Goal: Task Accomplishment & Management: Complete application form

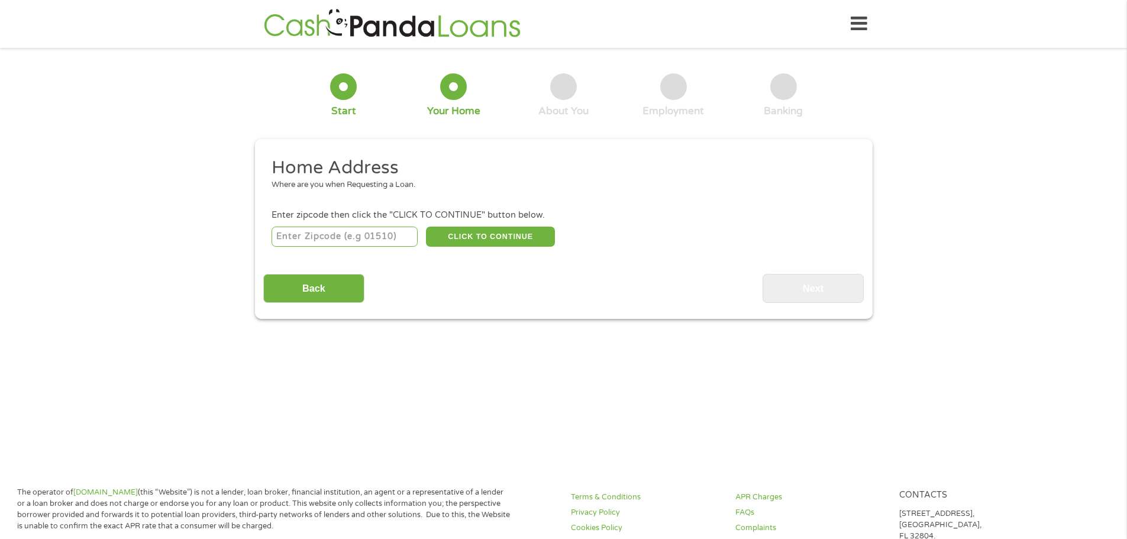
click at [338, 235] on input "number" at bounding box center [345, 237] width 146 height 20
type input "77449"
click at [476, 235] on button "CLICK TO CONTINUE" at bounding box center [490, 237] width 129 height 20
type input "77449"
type input "Katy"
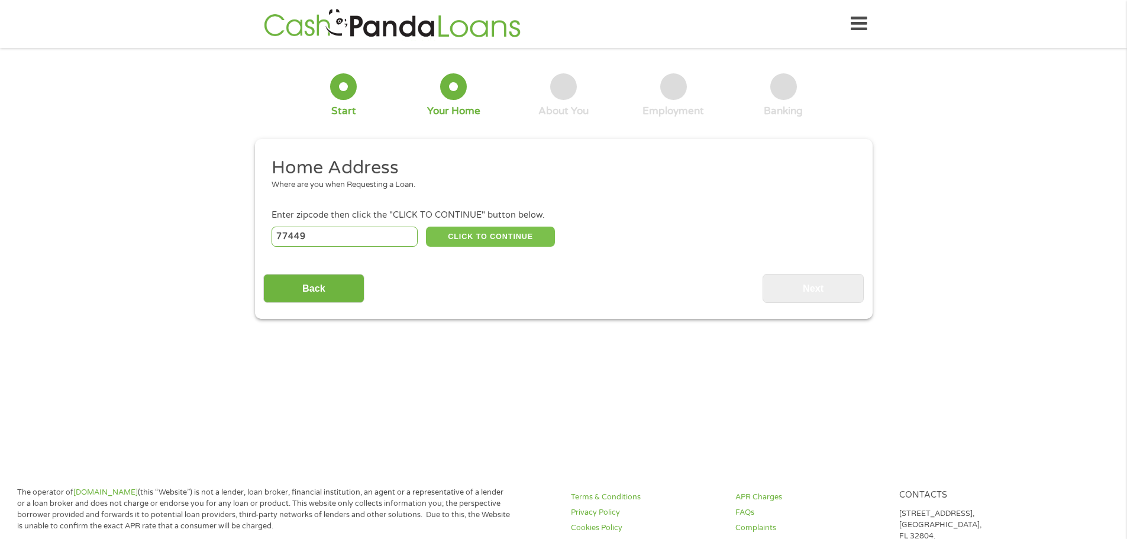
select select "[US_STATE]"
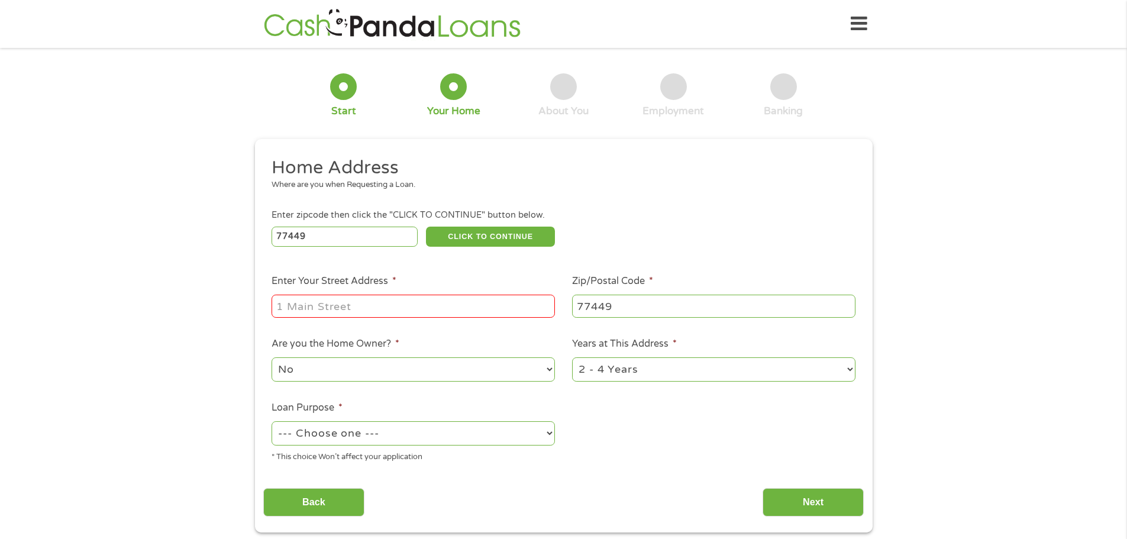
click at [382, 304] on input "Enter Your Street Address *" at bounding box center [413, 306] width 283 height 22
type input "[STREET_ADDRESS]"
click at [839, 370] on select "1 Year or less 1 - 2 Years 2 - 4 Years Over 4 Years" at bounding box center [713, 369] width 283 height 24
select select "12months"
click at [572, 357] on select "1 Year or less 1 - 2 Years 2 - 4 Years Over 4 Years" at bounding box center [713, 369] width 283 height 24
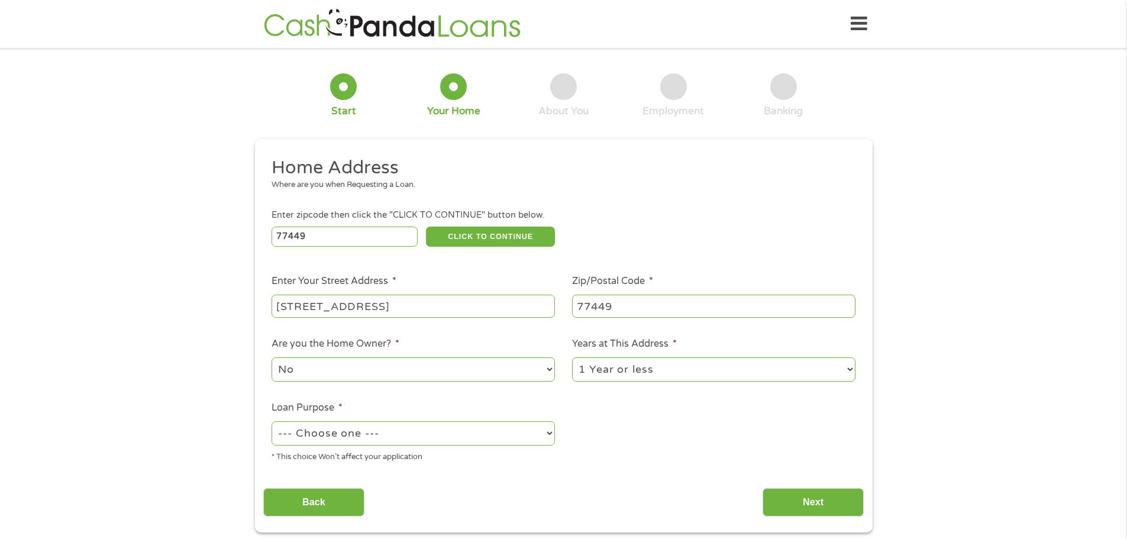
click at [382, 432] on select "--- Choose one --- Pay Bills Debt Consolidation Home Improvement Major Purchase…" at bounding box center [413, 433] width 283 height 24
select select "paybills"
click at [272, 421] on select "--- Choose one --- Pay Bills Debt Consolidation Home Improvement Major Purchase…" at bounding box center [413, 433] width 283 height 24
click at [799, 502] on input "Next" at bounding box center [813, 502] width 101 height 29
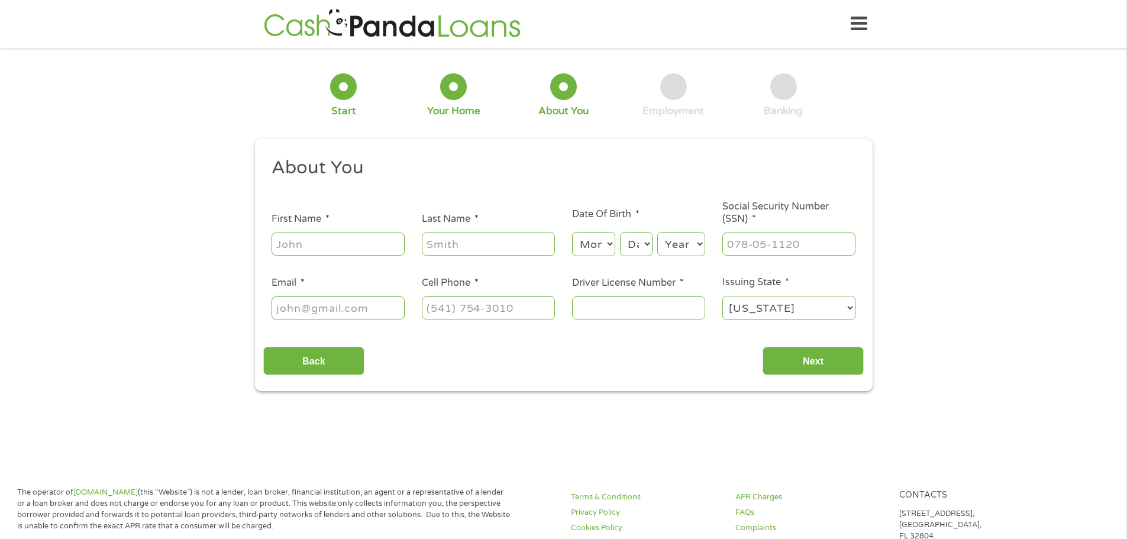
click at [333, 244] on input "First Name *" at bounding box center [338, 243] width 133 height 22
type input "Rehman"
type input "Shaikh"
click at [608, 241] on select "Month 1 2 3 4 5 6 7 8 9 10 11 12" at bounding box center [593, 244] width 43 height 24
select select "5"
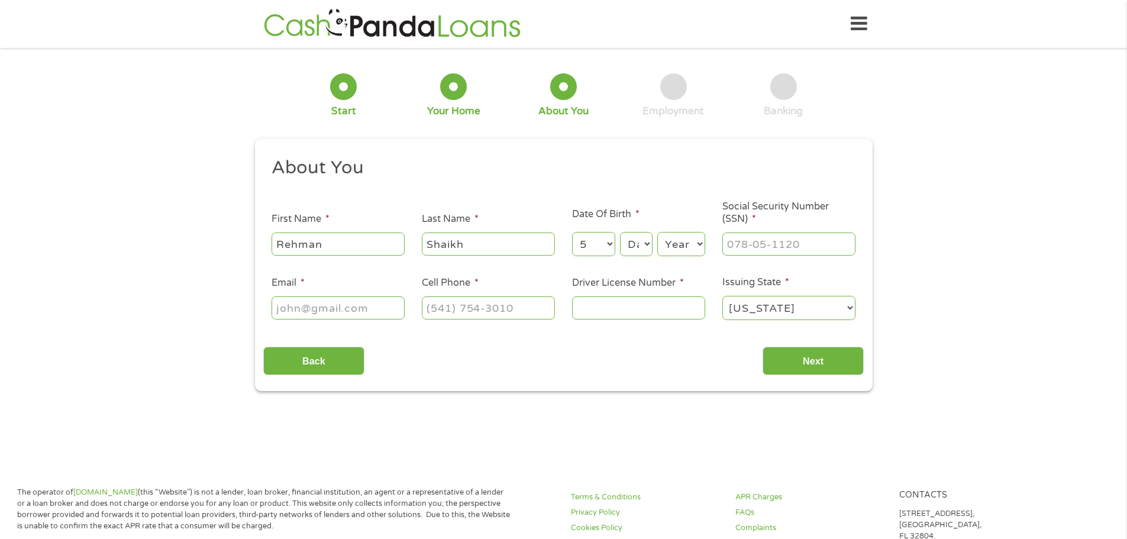
click at [572, 232] on select "Month 1 2 3 4 5 6 7 8 9 10 11 12" at bounding box center [593, 244] width 43 height 24
click at [644, 242] on select "Day 1 2 3 4 5 6 7 8 9 10 11 12 13 14 15 16 17 18 19 20 21 22 23 24 25 26 27 28 …" at bounding box center [636, 244] width 32 height 24
select select "23"
click at [620, 232] on select "Day 1 2 3 4 5 6 7 8 9 10 11 12 13 14 15 16 17 18 19 20 21 22 23 24 25 26 27 28 …" at bounding box center [636, 244] width 32 height 24
click at [680, 236] on select "Year [DATE] 2006 2005 2004 2003 2002 2001 2000 1999 1998 1997 1996 1995 1994 19…" at bounding box center [681, 244] width 48 height 24
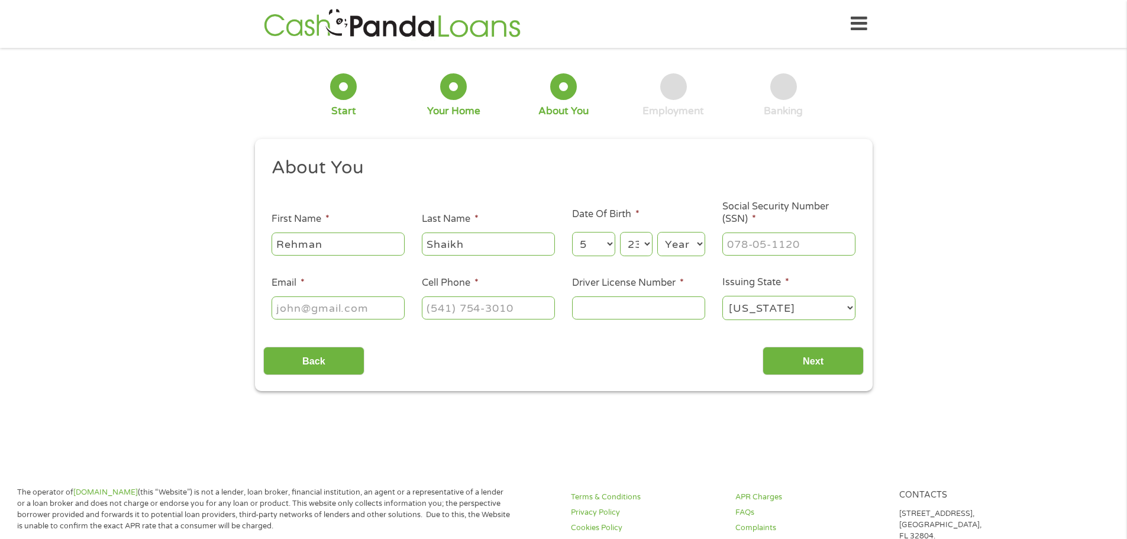
select select "1976"
click at [657, 232] on select "Year [DATE] 2006 2005 2004 2003 2002 2001 2000 1999 1998 1997 1996 1995 1994 19…" at bounding box center [681, 244] width 48 height 24
click at [746, 243] on input "___-__-____" at bounding box center [788, 243] width 133 height 22
drag, startPoint x: 748, startPoint y: 245, endPoint x: 700, endPoint y: 253, distance: 48.5
click at [700, 253] on ul "About You This field is hidden when viewing the form Title * --- Choose one ---…" at bounding box center [563, 243] width 600 height 175
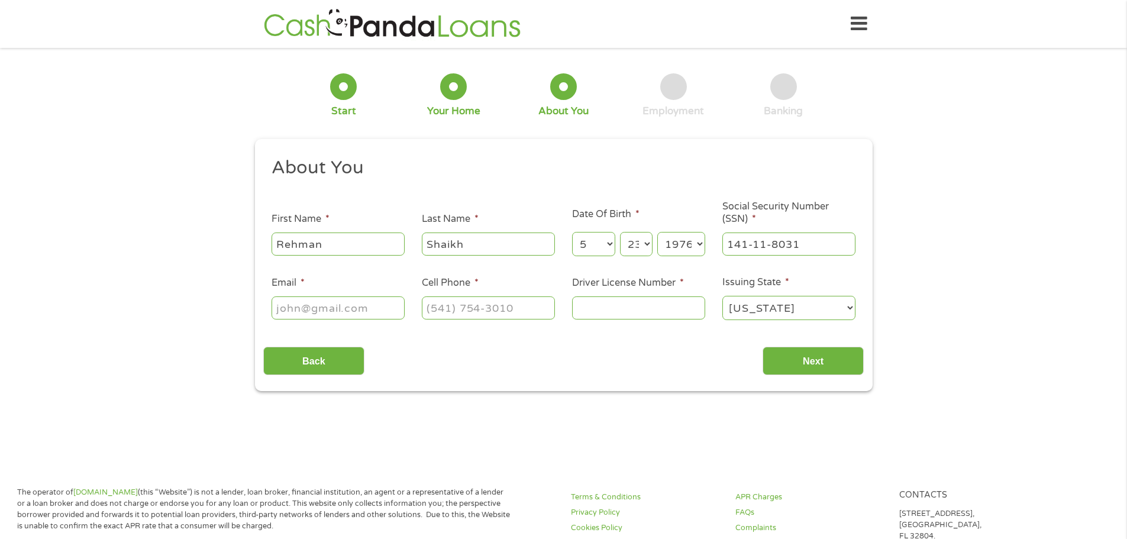
type input "141-11-8039"
click at [369, 309] on input "Email *" at bounding box center [338, 307] width 133 height 22
type input "[EMAIL_ADDRESS][DOMAIN_NAME]"
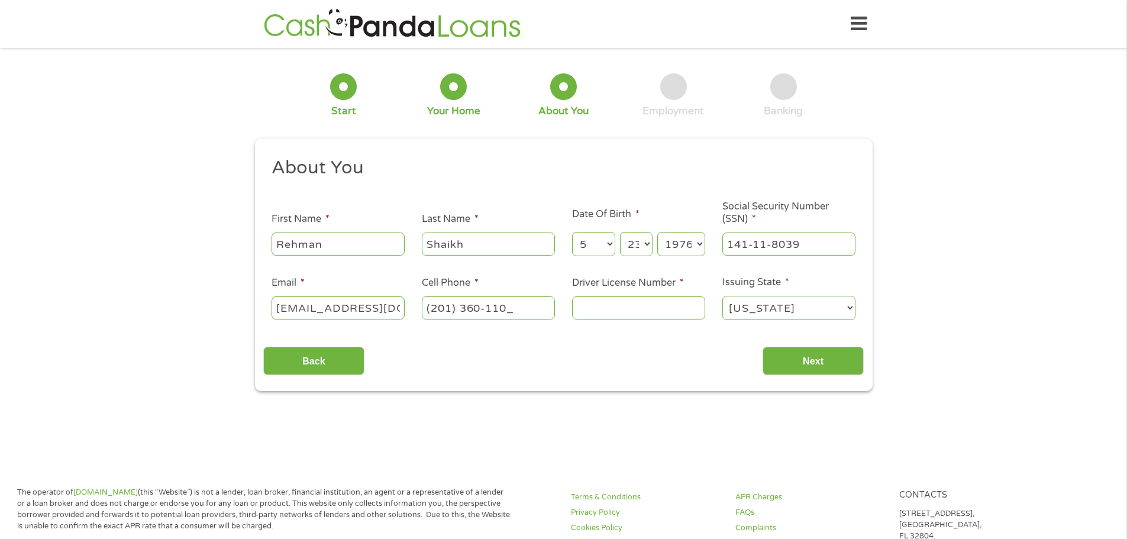
type input "[PHONE_NUMBER]"
type input "S31456476105762"
click at [787, 306] on select "[US_STATE] [US_STATE] [US_STATE] [US_STATE] [US_STATE] [US_STATE] [US_STATE] [U…" at bounding box center [788, 308] width 133 height 24
select select "[US_STATE]"
click at [722, 296] on select "[US_STATE] [US_STATE] [US_STATE] [US_STATE] [US_STATE] [US_STATE] [US_STATE] [U…" at bounding box center [788, 308] width 133 height 24
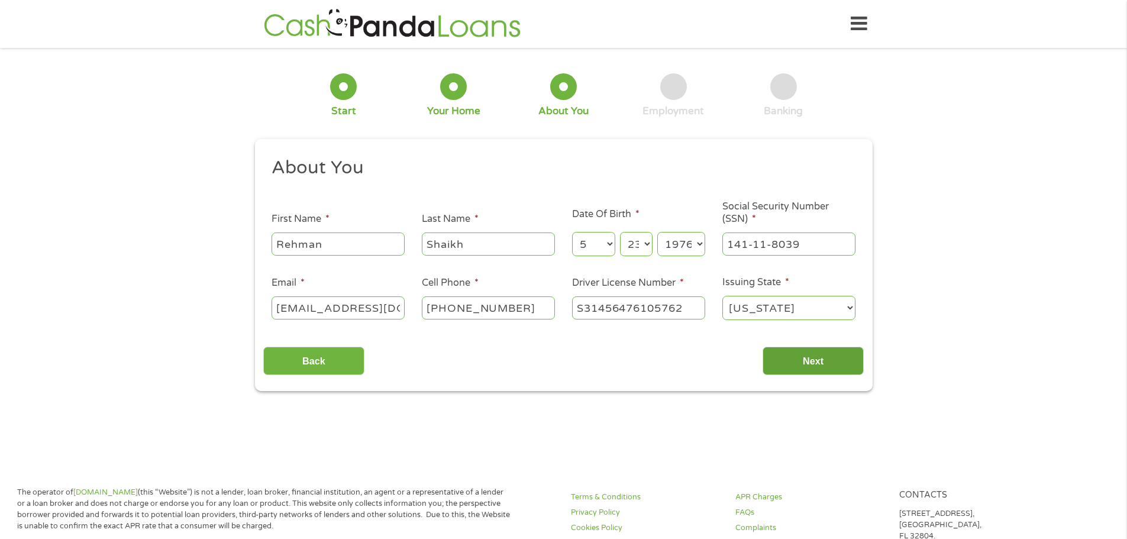
click at [820, 363] on input "Next" at bounding box center [813, 361] width 101 height 29
click at [793, 353] on input "Next" at bounding box center [813, 361] width 101 height 29
click at [421, 352] on div "Back Next" at bounding box center [563, 356] width 600 height 37
click at [648, 242] on select "Day 1 2 3 4 5 6 7 8 9 10 11 12 13 14 15 16 17 18 19 20 21 22 23 24 25 26 27 28 …" at bounding box center [636, 244] width 32 height 24
click at [620, 232] on select "Day 1 2 3 4 5 6 7 8 9 10 11 12 13 14 15 16 17 18 19 20 21 22 23 24 25 26 27 28 …" at bounding box center [636, 244] width 32 height 24
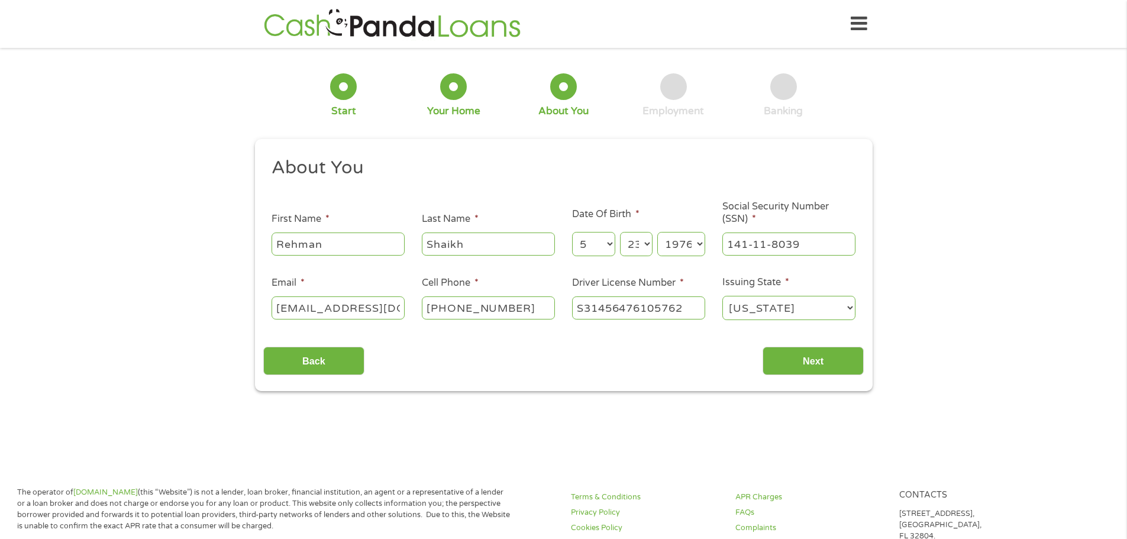
click at [432, 346] on div "Back Next" at bounding box center [563, 356] width 600 height 37
click at [470, 346] on div "Back Next" at bounding box center [563, 356] width 600 height 37
click at [791, 356] on input "Next" at bounding box center [813, 361] width 101 height 29
drag, startPoint x: 805, startPoint y: 246, endPoint x: 684, endPoint y: 241, distance: 120.8
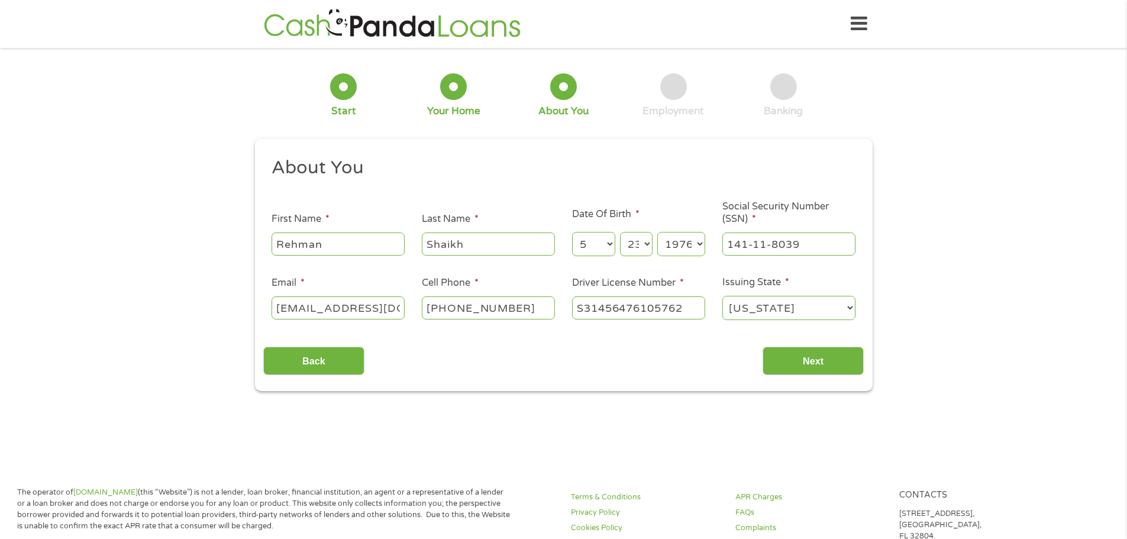
click at [684, 241] on ul "About You This field is hidden when viewing the form Title * --- Choose one ---…" at bounding box center [563, 243] width 600 height 175
drag, startPoint x: 812, startPoint y: 242, endPoint x: 712, endPoint y: 253, distance: 100.5
click at [712, 253] on ul "About You This field is hidden when viewing the form Title * --- Choose one ---…" at bounding box center [563, 243] width 600 height 175
type input "___-__-____"
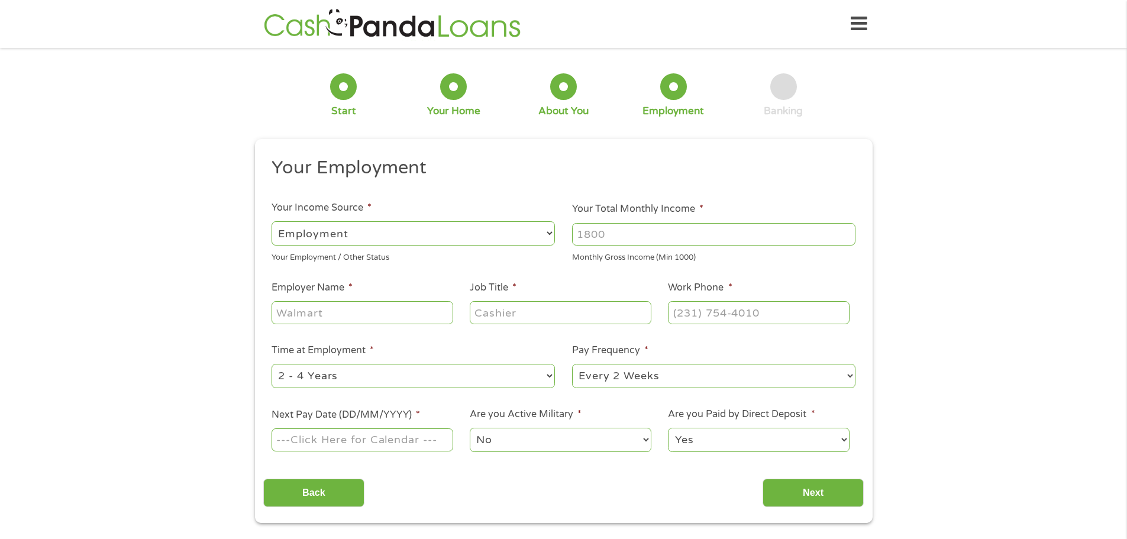
click at [410, 241] on select "--- Choose one --- Employment [DEMOGRAPHIC_DATA] Benefits" at bounding box center [413, 233] width 283 height 24
click at [272, 221] on select "--- Choose one --- Employment [DEMOGRAPHIC_DATA] Benefits" at bounding box center [413, 233] width 283 height 24
click at [629, 233] on input "Your Total Monthly Income *" at bounding box center [713, 234] width 283 height 22
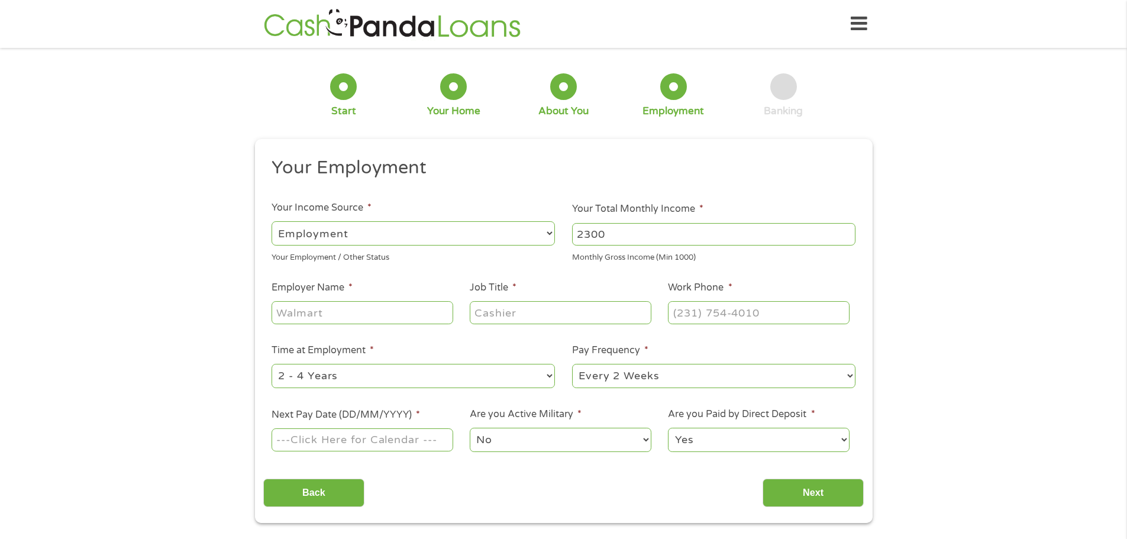
type input "2300"
click at [353, 316] on input "Employer Name *" at bounding box center [362, 312] width 181 height 22
type input "Walmart"
type input "O"
type input "C"
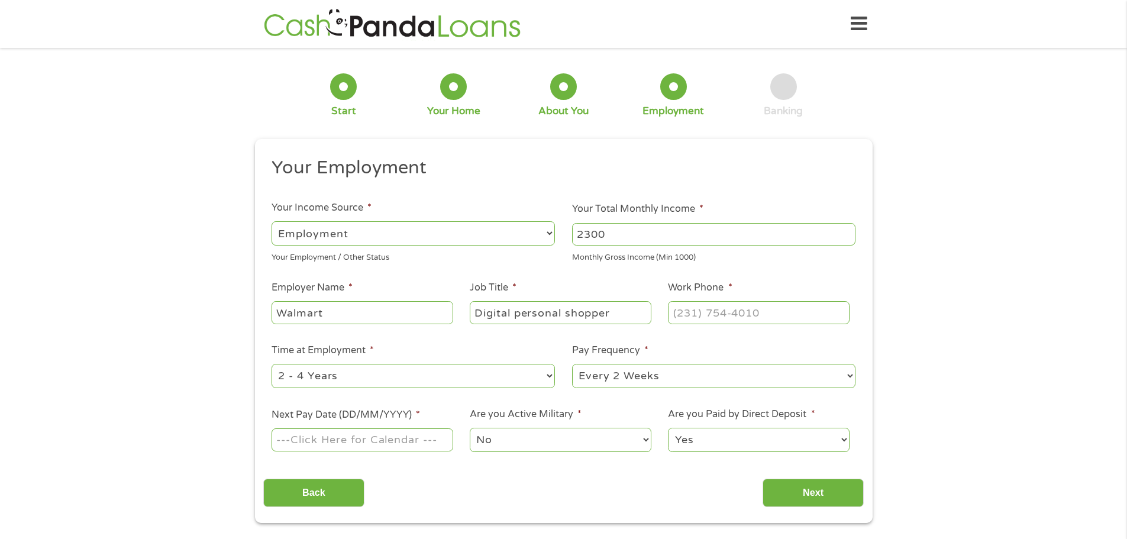
type input "Digital personal shopper"
type input "(___) ___-____"
click at [701, 315] on input "(___) ___-____" at bounding box center [758, 312] width 181 height 22
type input "(___) ___-____"
type input "(346) ___-____"
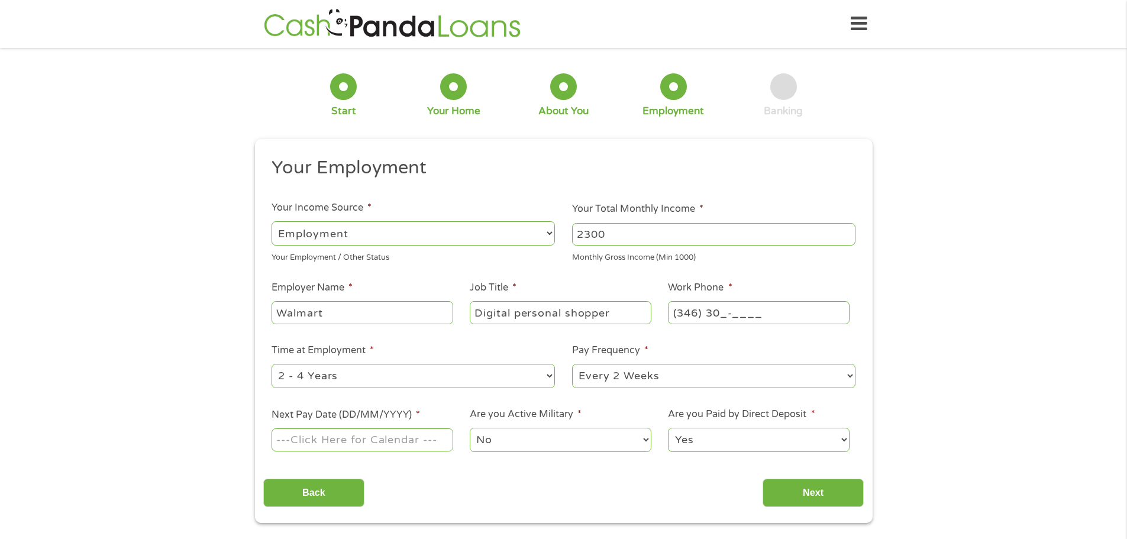
type input "(346) 307-____"
type input "[PHONE_NUMBER]"
click at [486, 377] on select "--- Choose one --- 1 Year or less 1 - 2 Years 2 - 4 Years Over 4 Years" at bounding box center [413, 376] width 283 height 24
select select "12months"
click at [272, 364] on select "--- Choose one --- 1 Year or less 1 - 2 Years 2 - 4 Years Over 4 Years" at bounding box center [413, 376] width 283 height 24
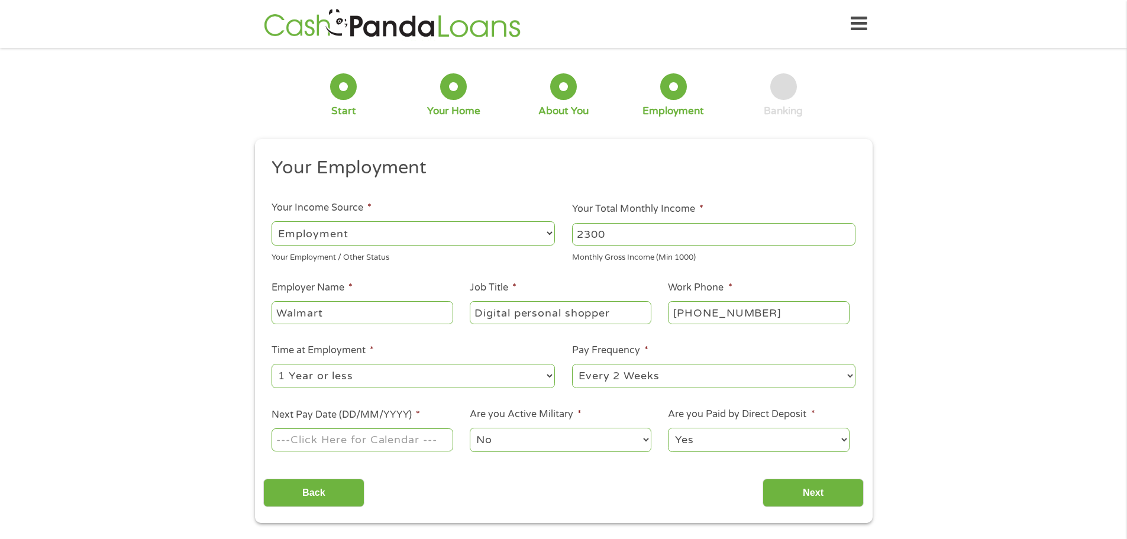
click at [652, 380] on select "--- Choose one --- Every 2 Weeks Every Week Monthly Semi-Monthly" at bounding box center [713, 376] width 283 height 24
click at [302, 442] on input "Next Pay Date (DD/MM/YYYY) *" at bounding box center [362, 439] width 181 height 22
type input "[DATE]"
click at [506, 444] on select "No Yes" at bounding box center [560, 440] width 181 height 24
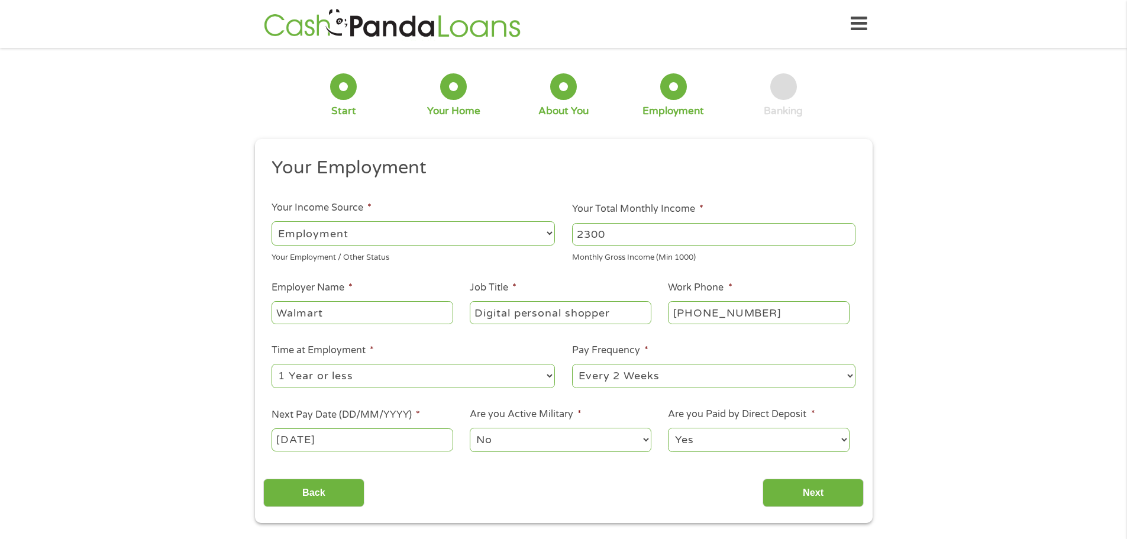
click at [506, 444] on select "No Yes" at bounding box center [560, 440] width 181 height 24
click at [805, 487] on input "Next" at bounding box center [813, 493] width 101 height 29
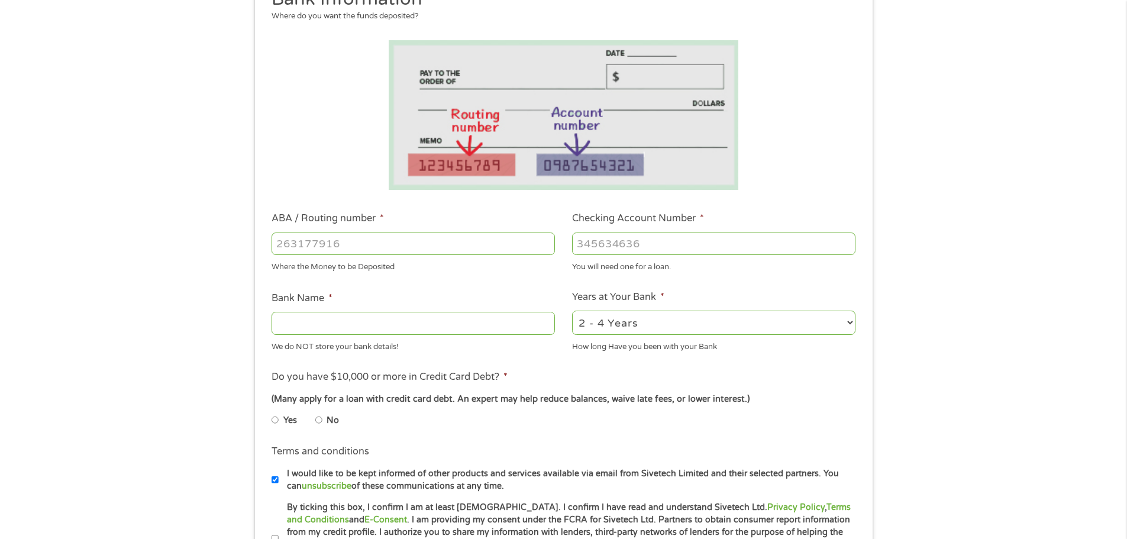
scroll to position [237, 0]
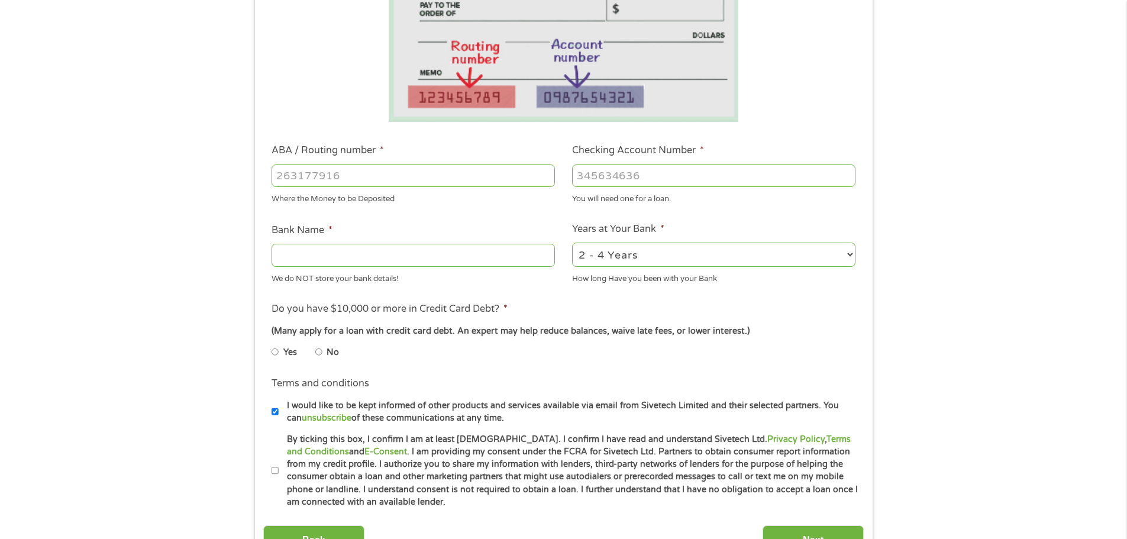
click at [320, 350] on input "No" at bounding box center [318, 352] width 7 height 19
radio input "true"
click at [322, 171] on input "ABA / Routing number *" at bounding box center [413, 175] width 283 height 22
type input "031176110"
type input "CAPITAL ONE NA"
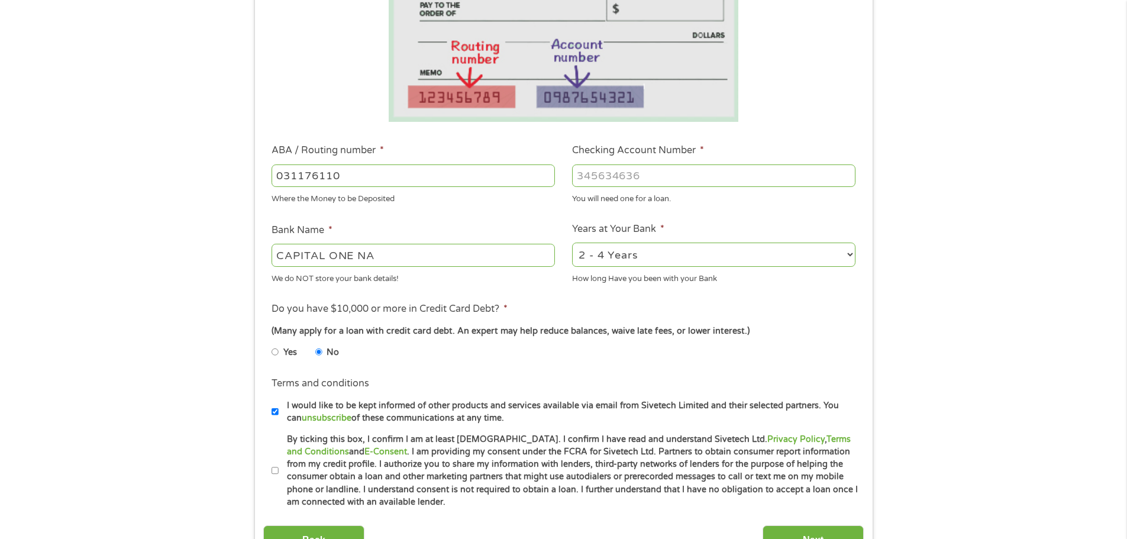
type input "031176110"
click at [596, 175] on input "Checking Account Number *" at bounding box center [713, 175] width 283 height 22
type input "1485195927"
click at [654, 259] on select "2 - 4 Years 6 - 12 Months 1 - 2 Years Over 4 Years" at bounding box center [713, 255] width 283 height 24
select select "60months"
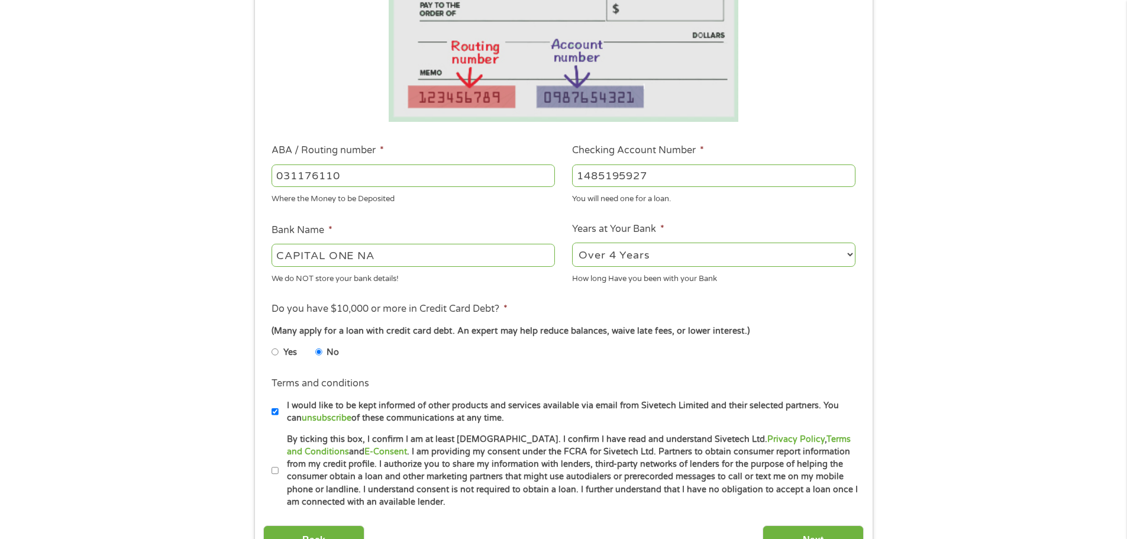
click at [572, 243] on select "2 - 4 Years 6 - 12 Months 1 - 2 Years Over 4 Years" at bounding box center [713, 255] width 283 height 24
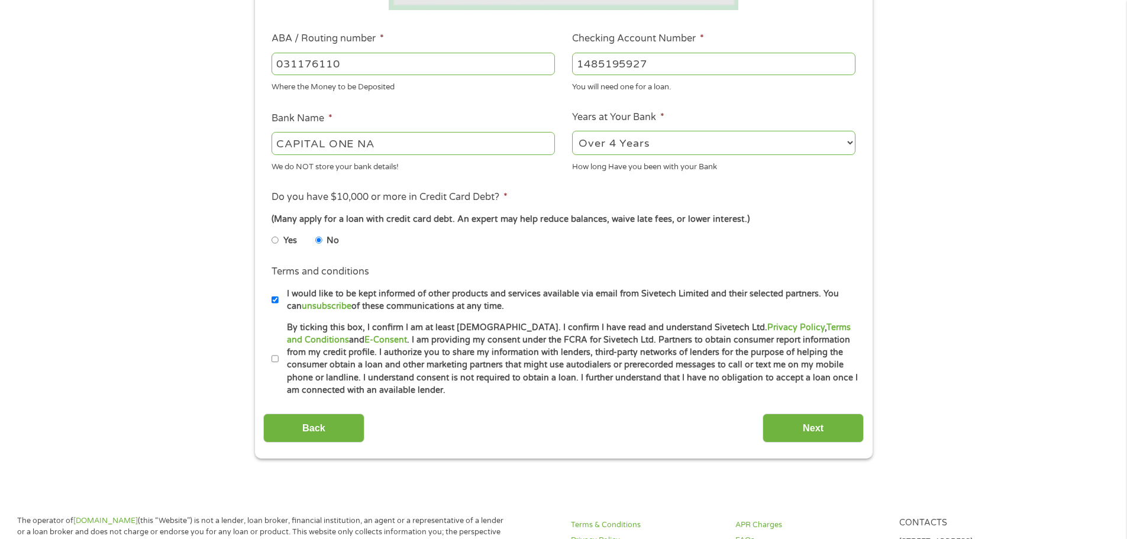
scroll to position [355, 0]
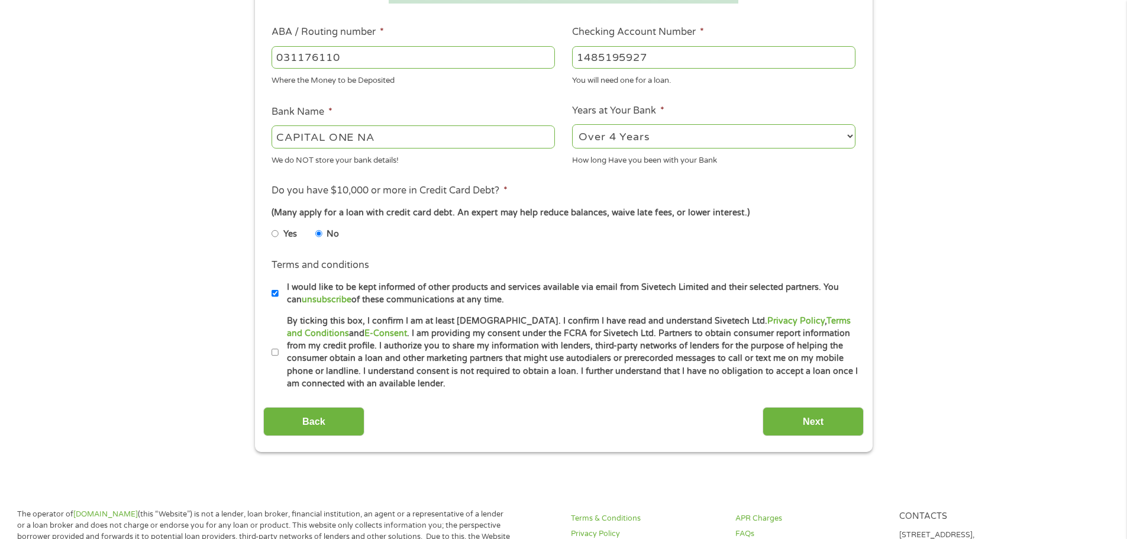
click at [274, 353] on input "By ticking this box, I confirm I am at least [DEMOGRAPHIC_DATA]. I confirm I ha…" at bounding box center [275, 352] width 7 height 19
checkbox input "true"
click at [790, 424] on input "Next" at bounding box center [813, 421] width 101 height 29
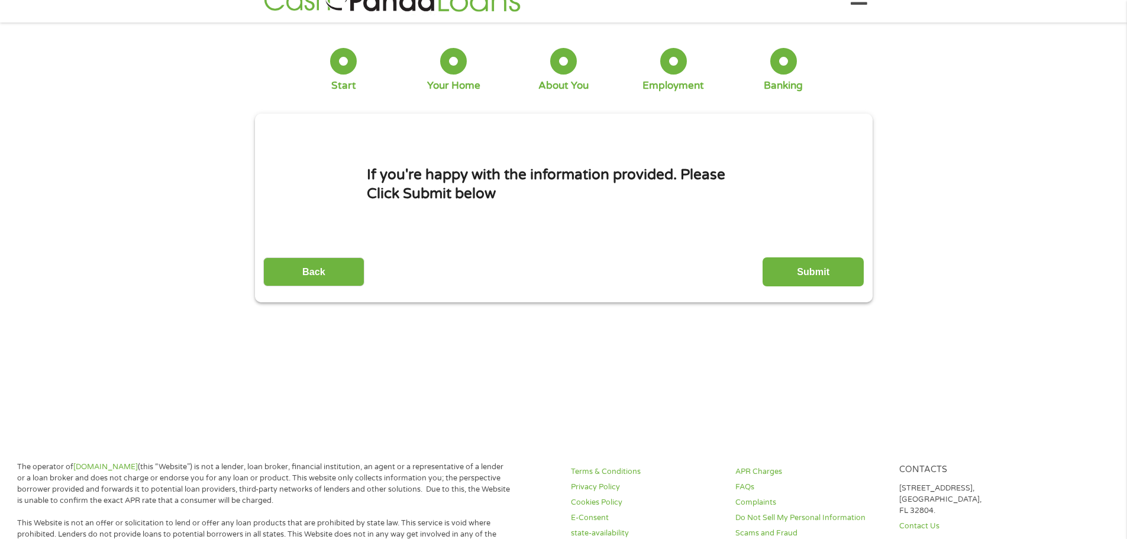
scroll to position [0, 0]
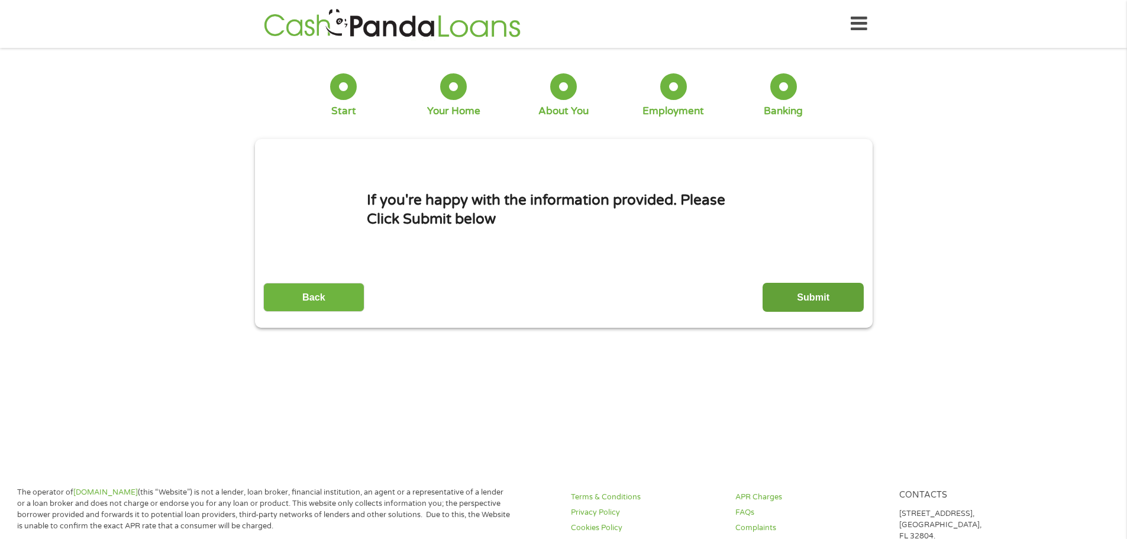
click at [785, 297] on input "Submit" at bounding box center [813, 297] width 101 height 29
